Goal: Task Accomplishment & Management: Complete application form

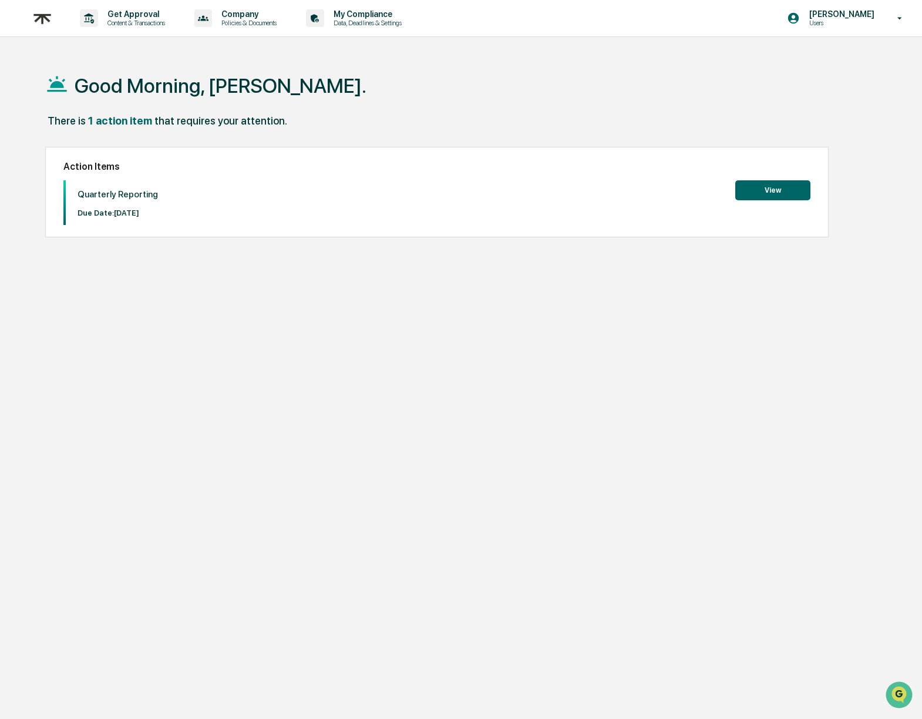
click at [749, 192] on button "View" at bounding box center [773, 190] width 75 height 20
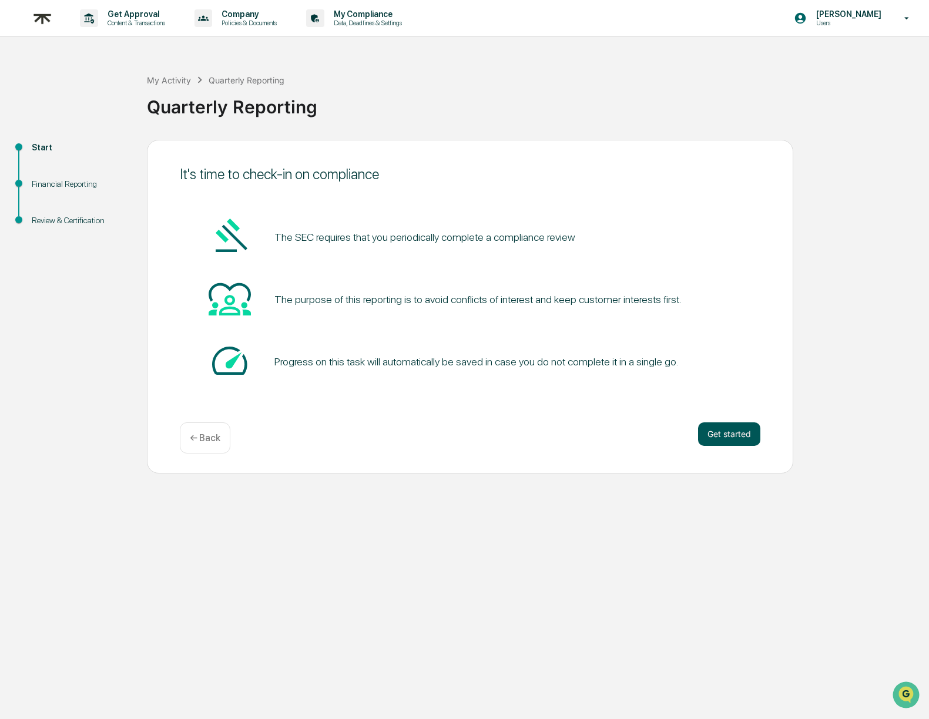
click at [717, 438] on button "Get started" at bounding box center [729, 434] width 62 height 24
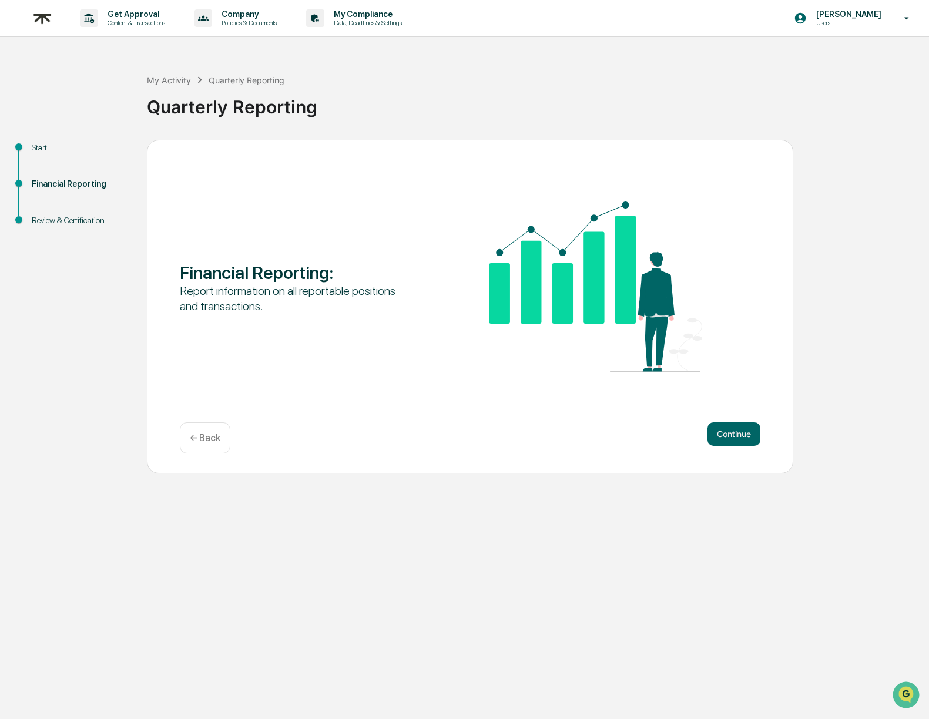
click at [717, 438] on button "Continue" at bounding box center [733, 434] width 53 height 24
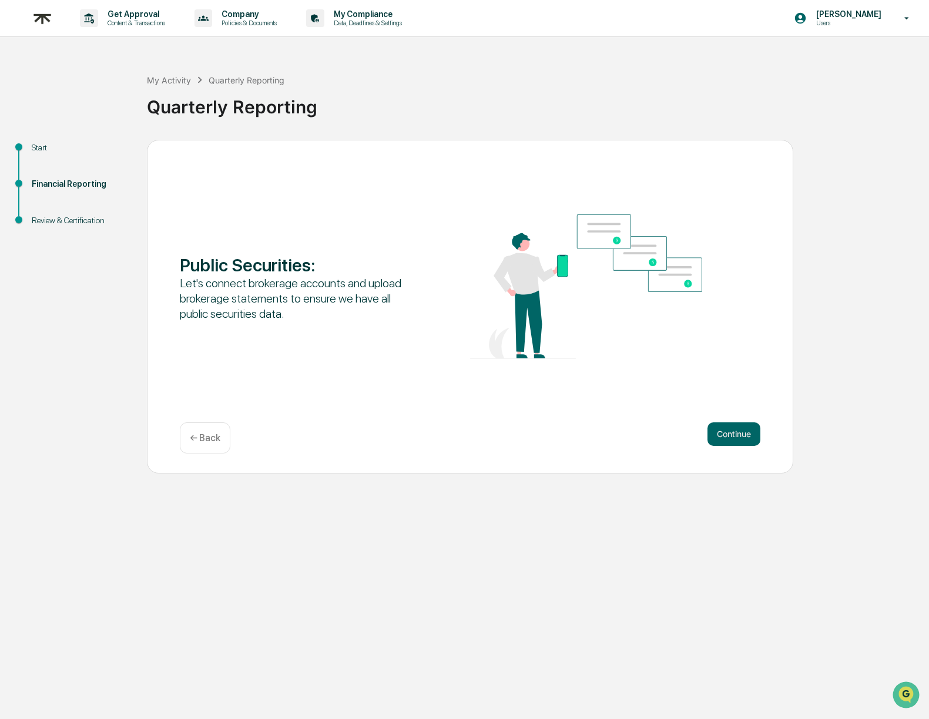
click at [717, 438] on button "Continue" at bounding box center [733, 434] width 53 height 24
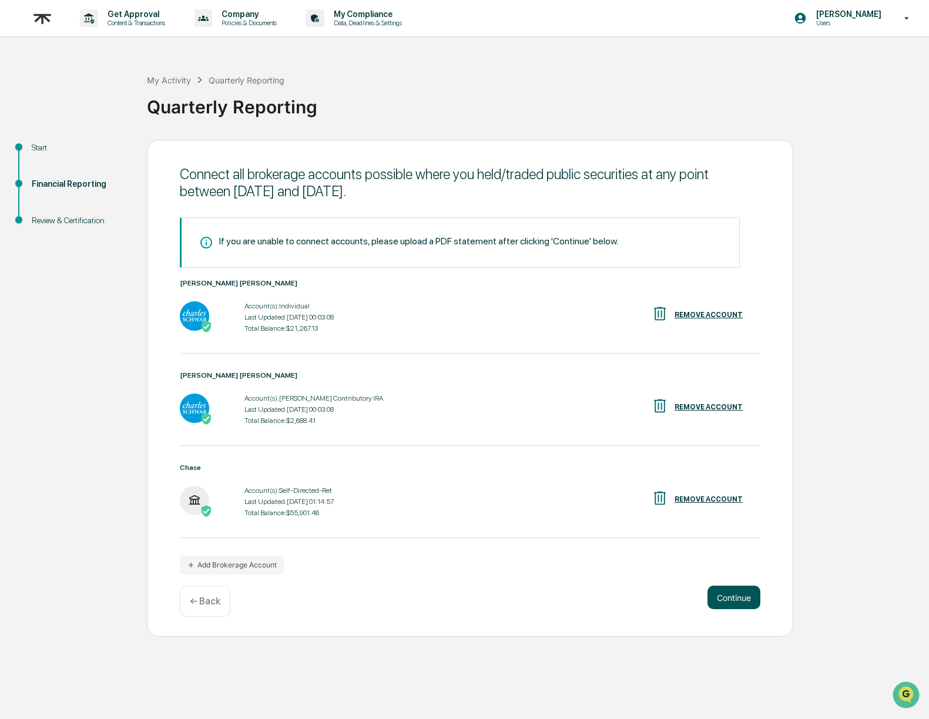
click at [737, 597] on button "Continue" at bounding box center [733, 598] width 53 height 24
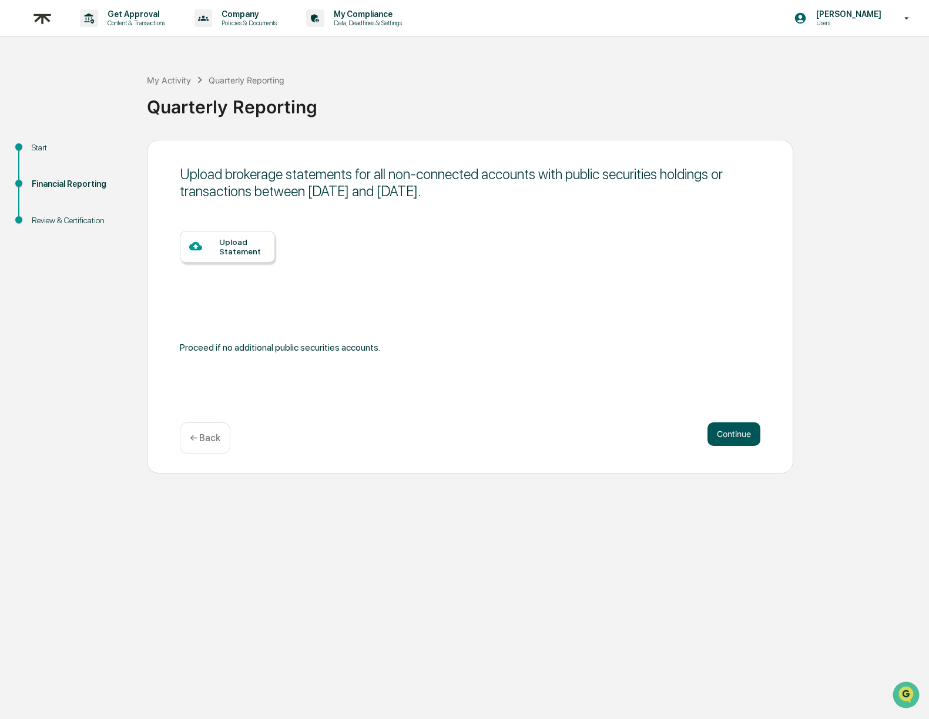
click at [725, 431] on button "Continue" at bounding box center [733, 434] width 53 height 24
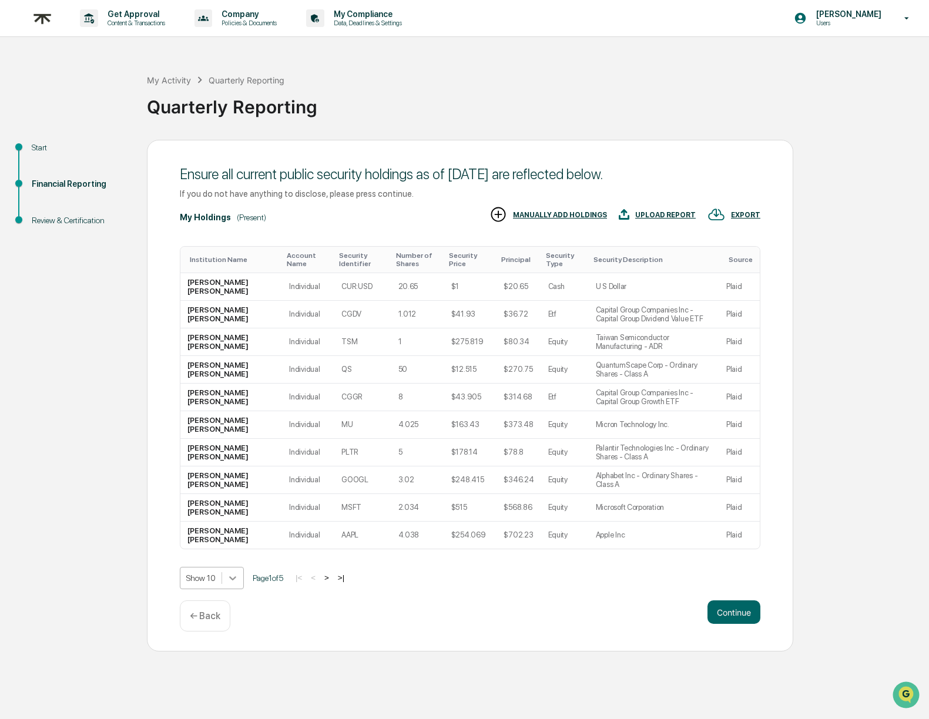
click at [236, 578] on icon at bounding box center [232, 578] width 7 height 4
click at [241, 683] on div "Show 100" at bounding box center [213, 681] width 66 height 19
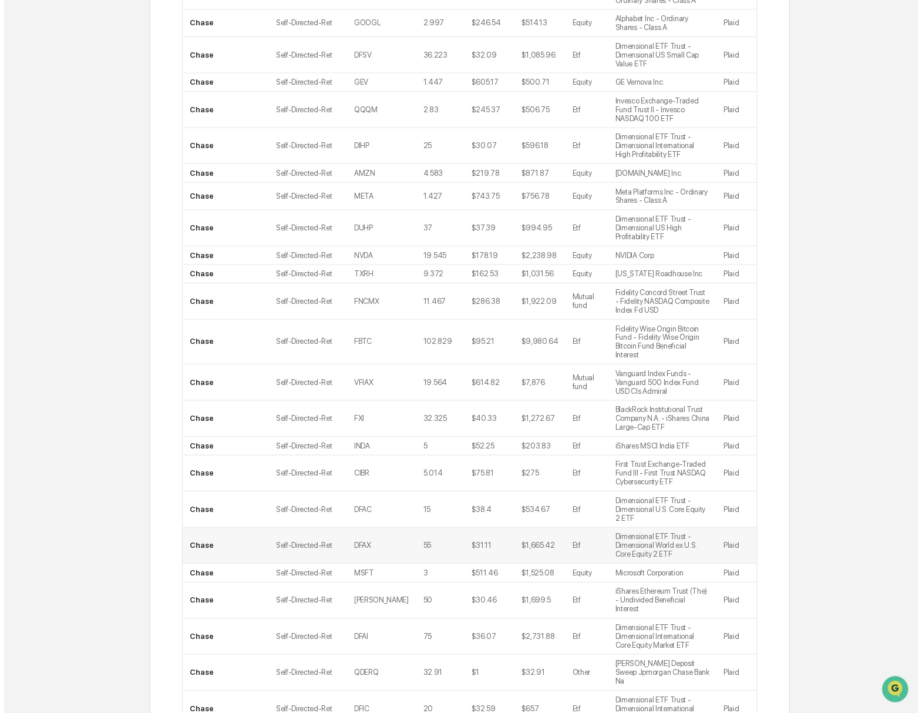
scroll to position [1072, 0]
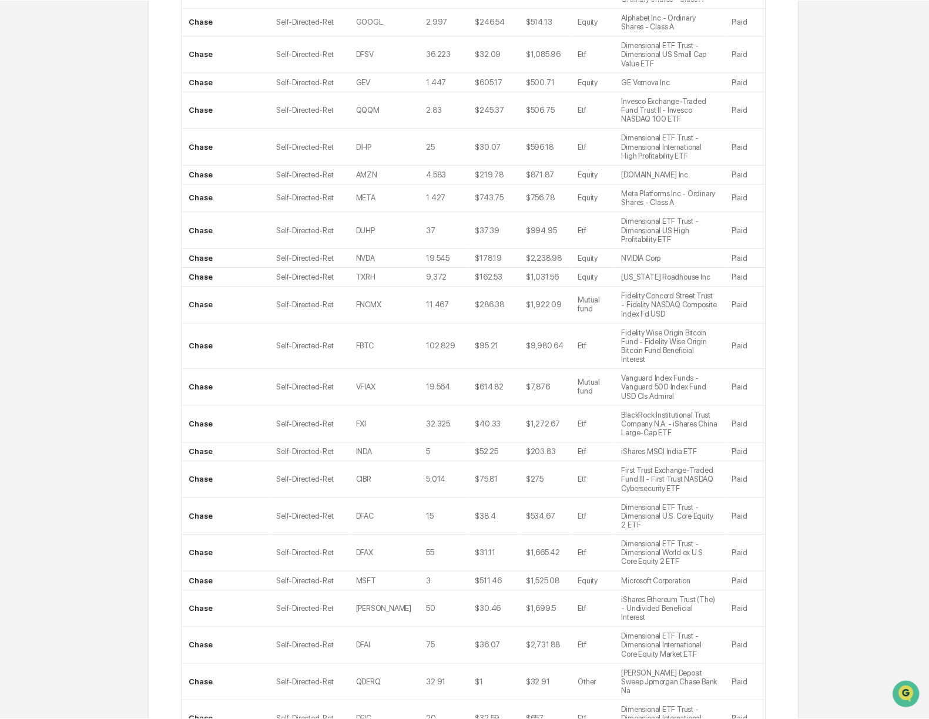
scroll to position [0, 0]
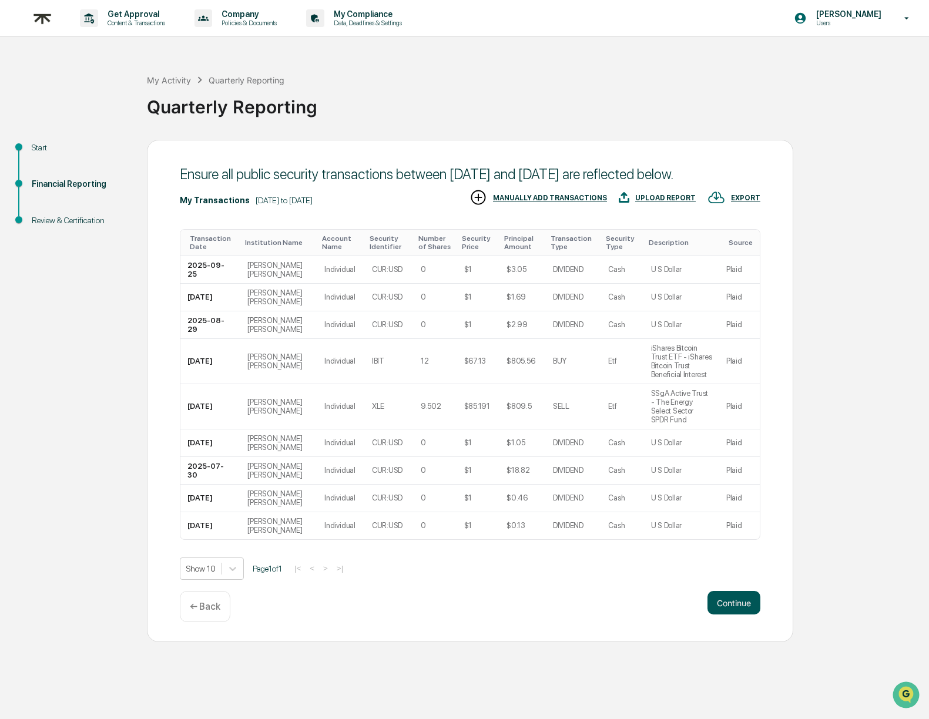
click at [737, 614] on button "Continue" at bounding box center [733, 603] width 53 height 24
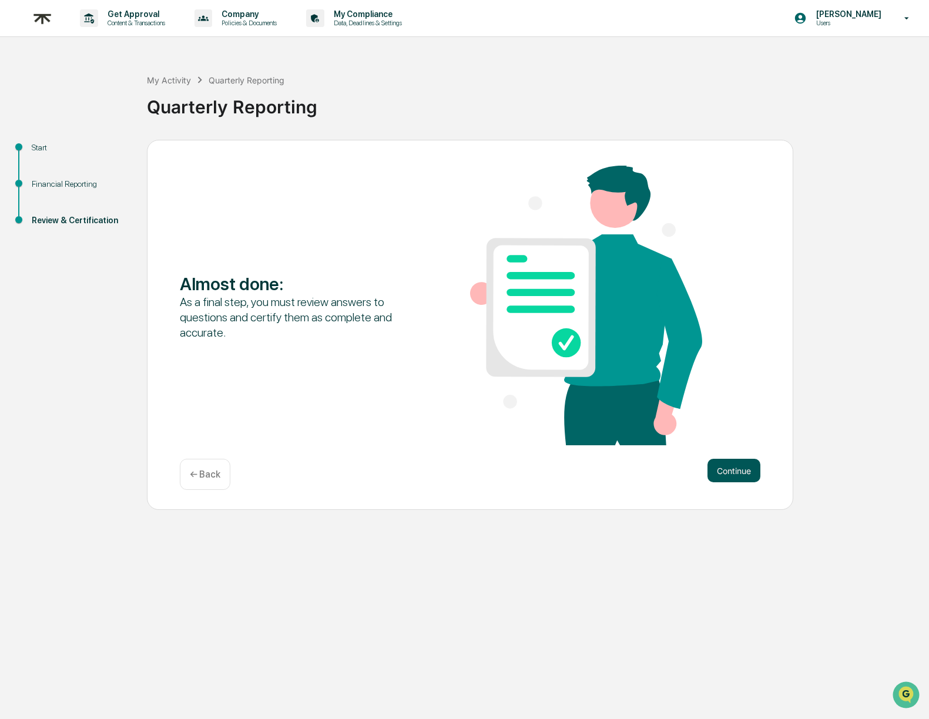
click at [726, 475] on button "Continue" at bounding box center [733, 471] width 53 height 24
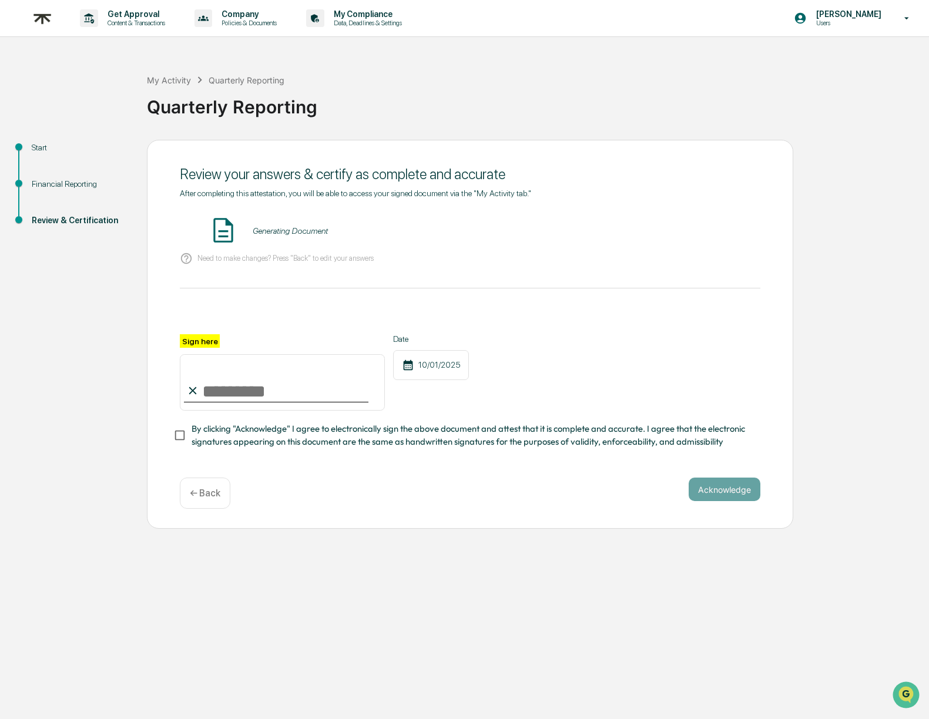
click at [216, 382] on input "Sign here" at bounding box center [282, 382] width 205 height 56
type input "**********"
click at [708, 492] on button "Acknowledge" at bounding box center [725, 490] width 72 height 24
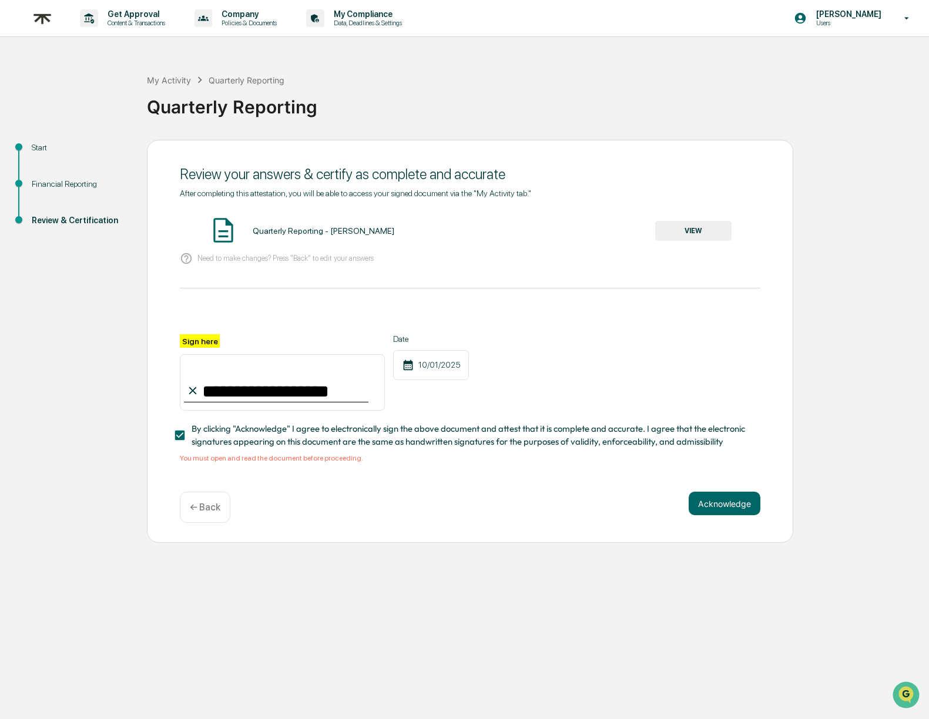
click at [675, 227] on button "VIEW" at bounding box center [693, 231] width 76 height 20
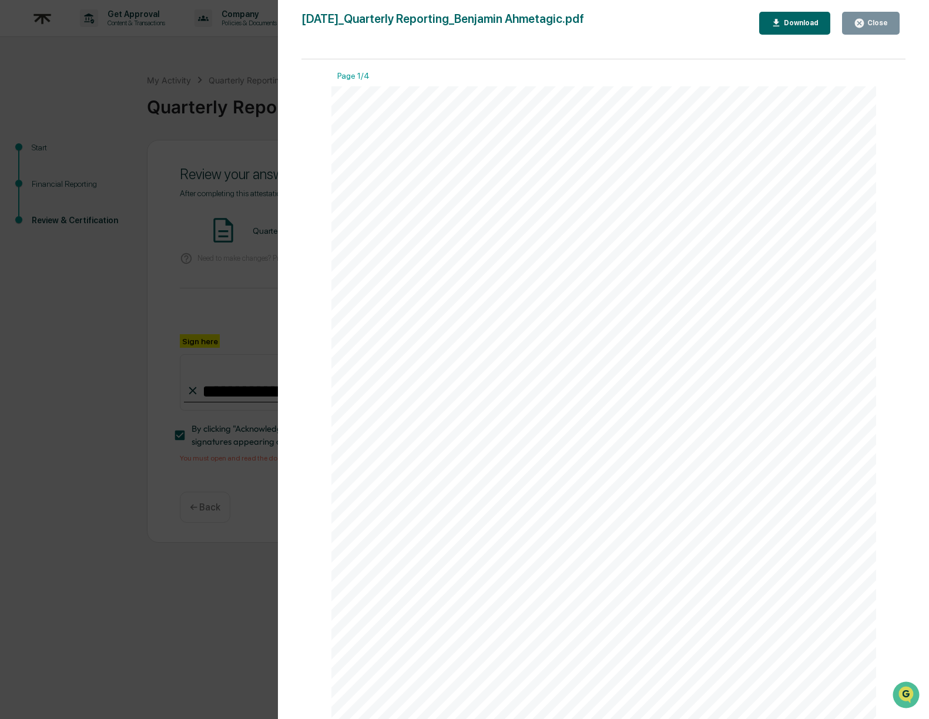
click at [863, 25] on icon "button" at bounding box center [859, 23] width 9 height 9
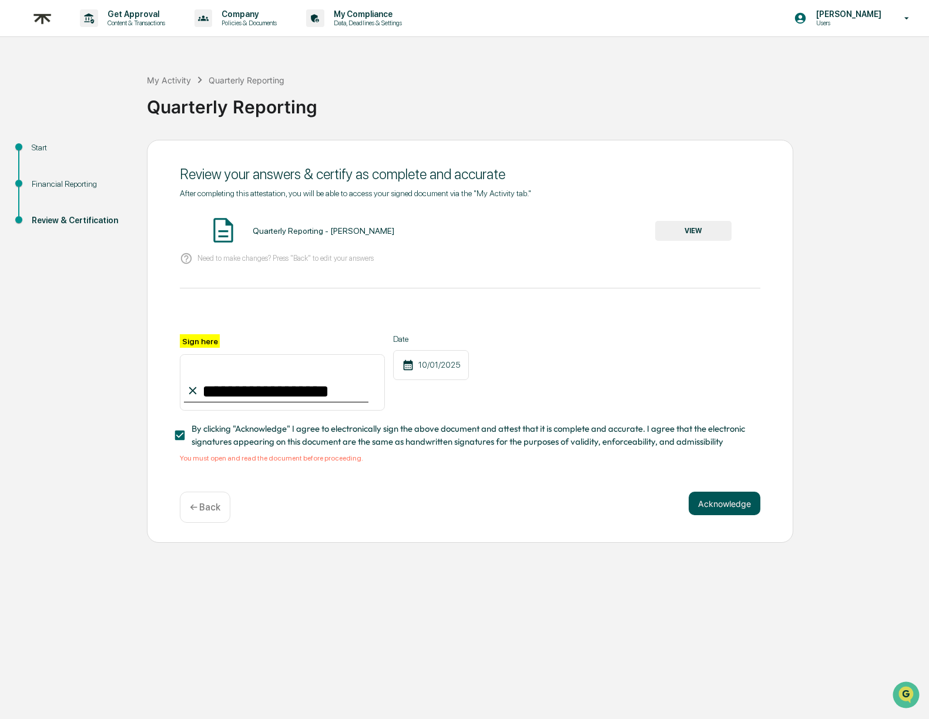
click at [715, 501] on button "Acknowledge" at bounding box center [725, 504] width 72 height 24
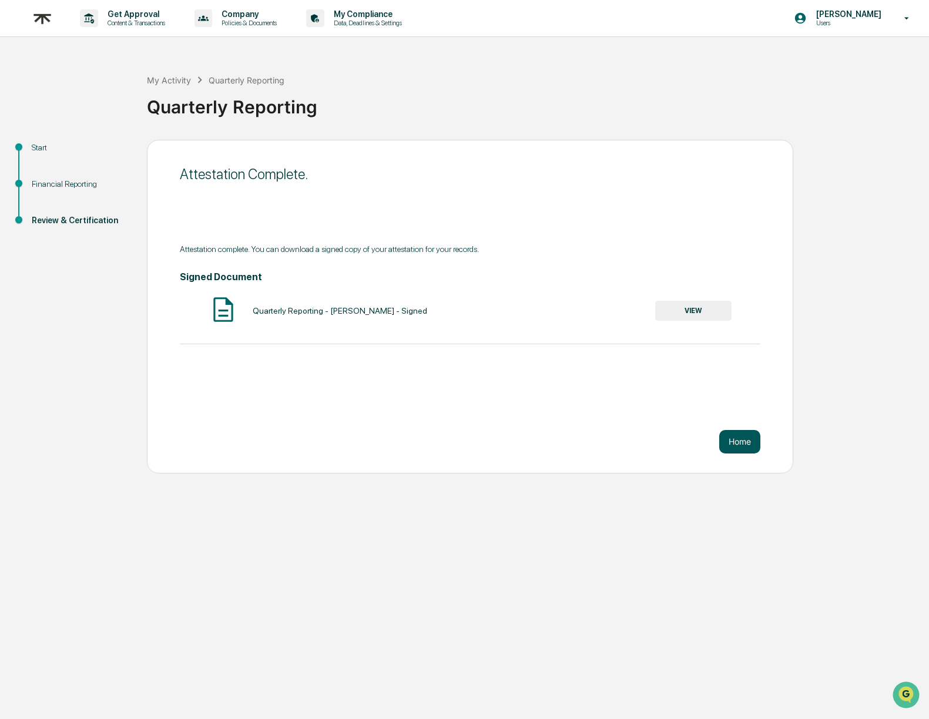
click at [740, 442] on button "Home" at bounding box center [739, 442] width 41 height 24
